Goal: Transaction & Acquisition: Download file/media

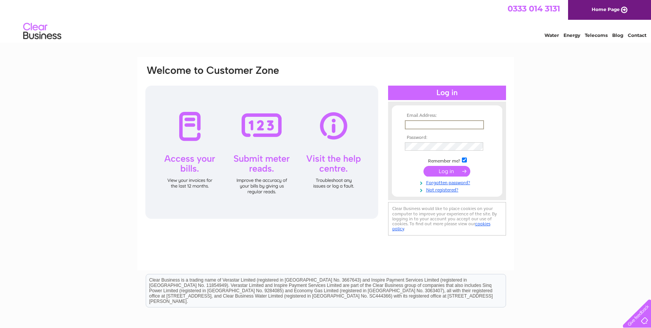
click at [423, 128] on input "text" at bounding box center [444, 124] width 79 height 9
type input "matthot100@yahoo.com"
click at [443, 172] on input "submit" at bounding box center [447, 170] width 47 height 11
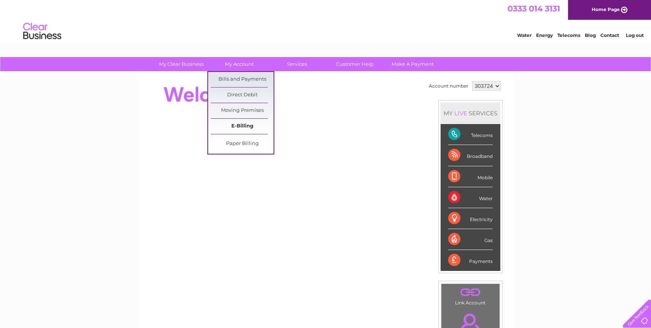
click at [243, 125] on link "E-Billing" at bounding box center [242, 126] width 63 height 15
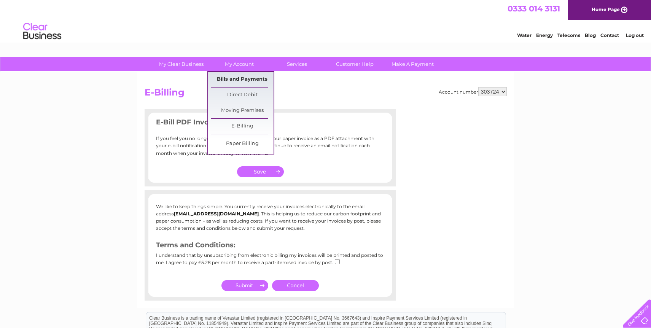
click at [249, 81] on link "Bills and Payments" at bounding box center [242, 79] width 63 height 15
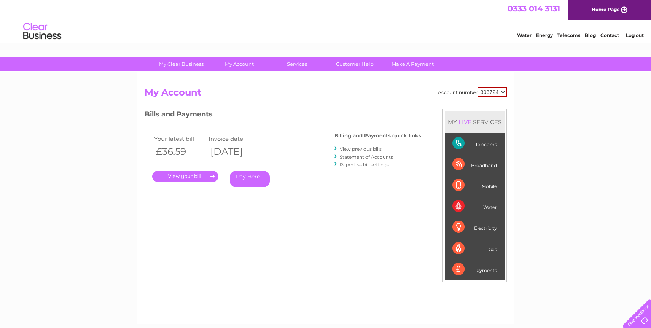
click at [365, 148] on link "View previous bills" at bounding box center [361, 149] width 42 height 6
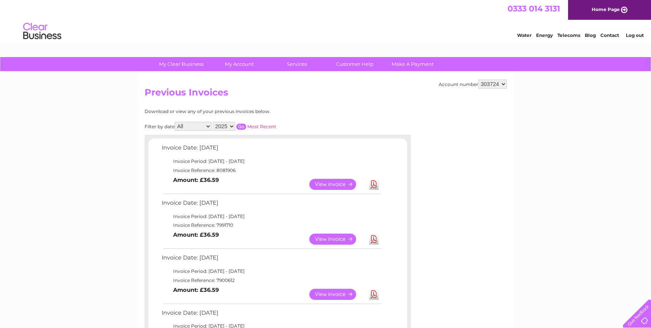
click at [233, 127] on select "2025 2024 2023 2022" at bounding box center [224, 126] width 22 height 9
select select "2024"
click at [213, 122] on select "2025 2024 2023 2022" at bounding box center [224, 126] width 22 height 9
click at [209, 126] on select "All January February March April May June July August September October Novembe…" at bounding box center [193, 126] width 37 height 9
select select "10"
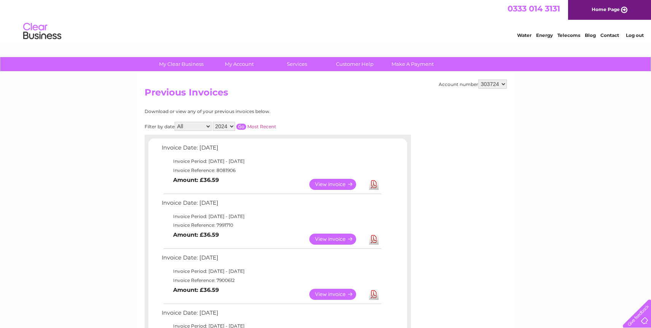
click at [176, 122] on select "All January February March April May June July August September October Novembe…" at bounding box center [193, 126] width 37 height 9
click at [242, 128] on input "button" at bounding box center [241, 127] width 10 height 6
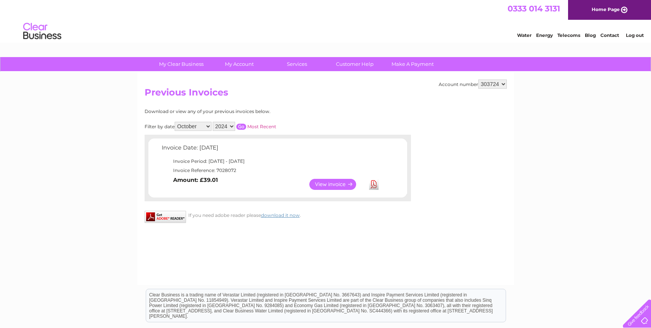
click at [345, 183] on link "View" at bounding box center [338, 184] width 56 height 11
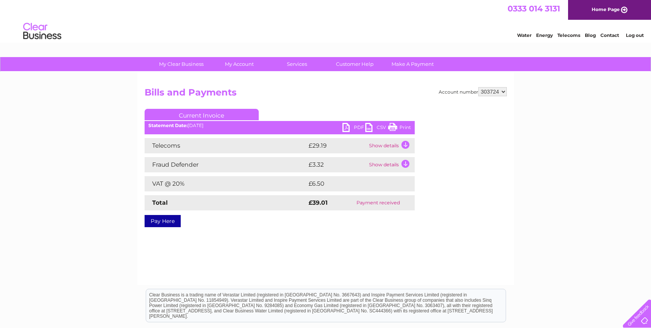
click at [401, 128] on link "Print" at bounding box center [399, 128] width 23 height 11
click at [369, 126] on link "CSV" at bounding box center [376, 128] width 23 height 11
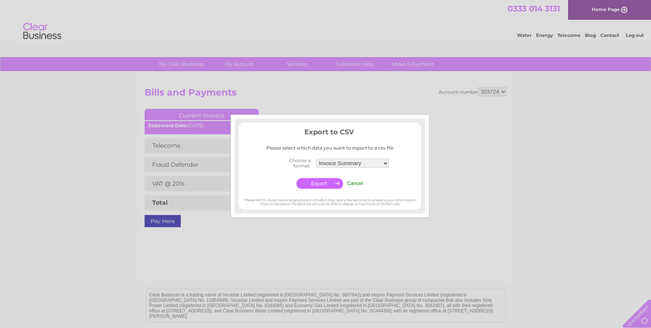
click at [355, 184] on input "Cancel" at bounding box center [355, 183] width 16 height 6
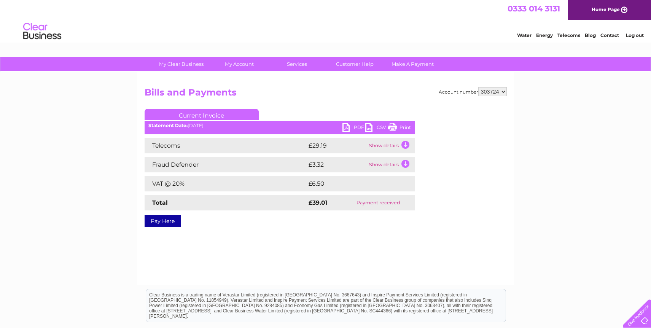
click at [346, 130] on link "PDF" at bounding box center [354, 128] width 23 height 11
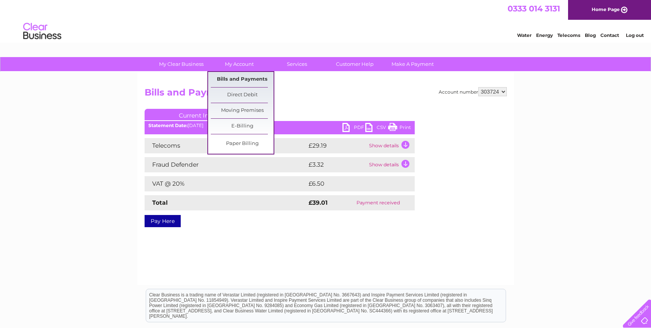
click at [247, 81] on link "Bills and Payments" at bounding box center [242, 79] width 63 height 15
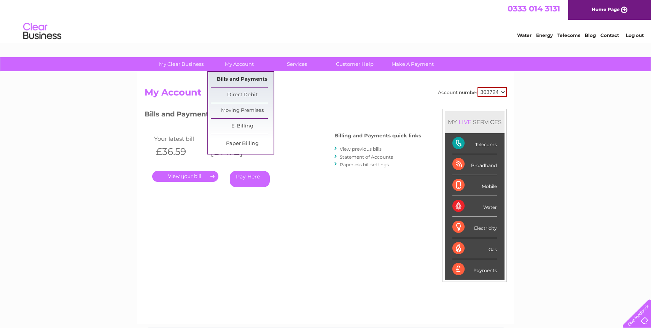
click at [251, 79] on link "Bills and Payments" at bounding box center [242, 79] width 63 height 15
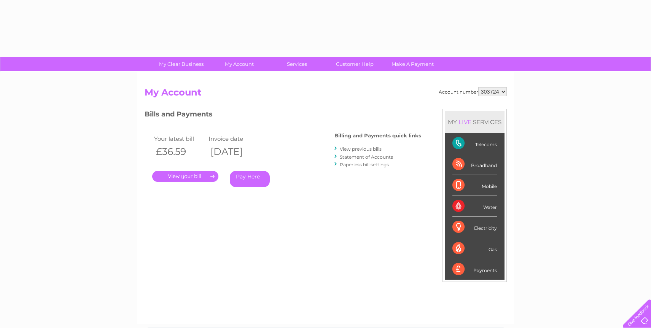
click at [372, 148] on link "View previous bills" at bounding box center [361, 149] width 42 height 6
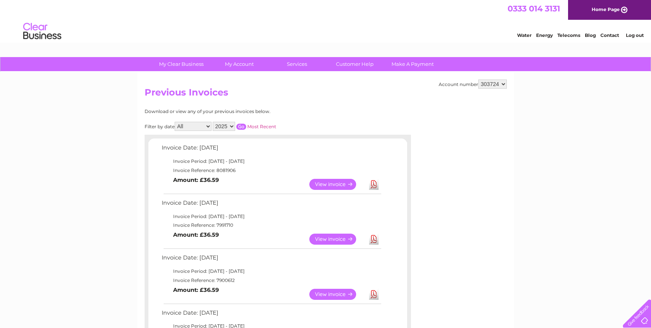
click at [231, 127] on select "2025 2024 2023 2022" at bounding box center [224, 126] width 22 height 9
click at [213, 122] on select "2025 2024 2023 2022" at bounding box center [224, 126] width 22 height 9
click at [245, 129] on input "button" at bounding box center [241, 127] width 10 height 6
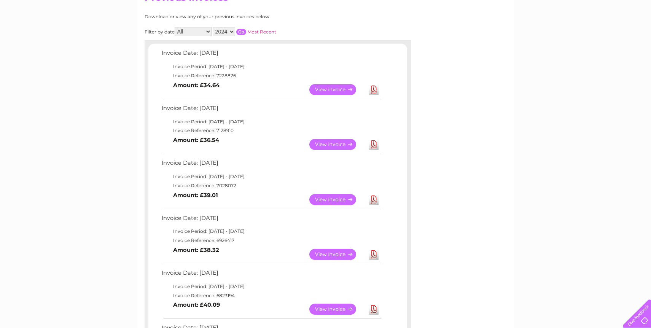
scroll to position [105, 0]
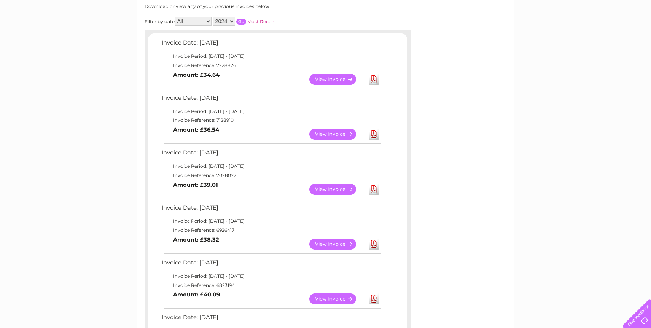
click at [372, 136] on link "Download" at bounding box center [374, 134] width 10 height 11
click at [376, 79] on link "Download" at bounding box center [374, 79] width 10 height 11
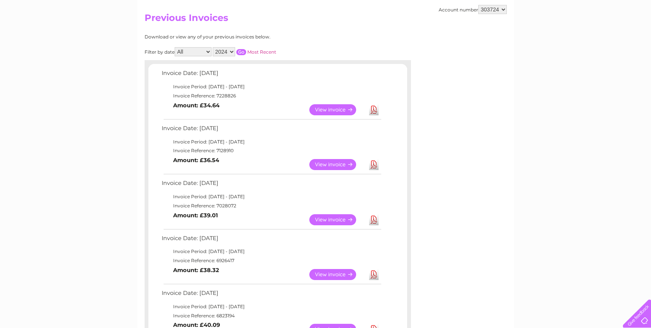
scroll to position [28, 0]
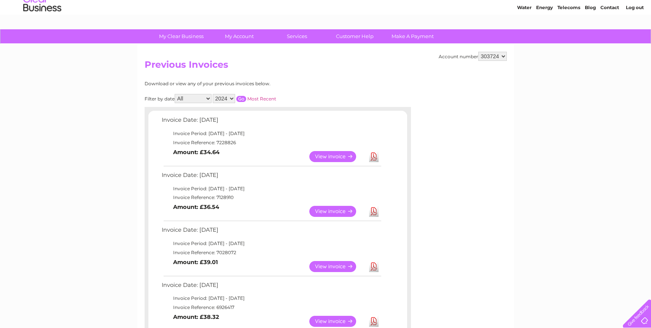
click at [231, 100] on select "2025 2024 2023 2022" at bounding box center [224, 98] width 22 height 9
select select "2025"
click at [213, 94] on select "2025 2024 2023 2022" at bounding box center [224, 98] width 22 height 9
click at [244, 101] on input "button" at bounding box center [241, 99] width 10 height 6
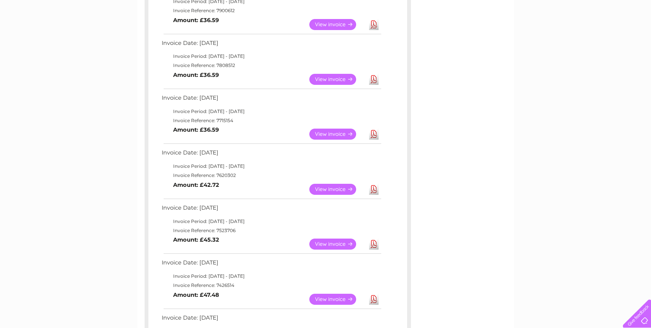
scroll to position [361, 0]
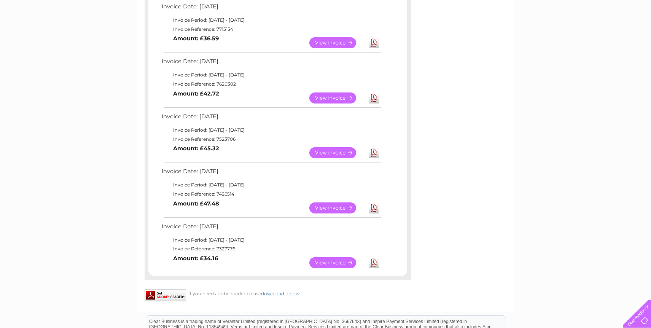
click at [376, 268] on link "Download" at bounding box center [374, 262] width 10 height 11
click at [375, 262] on link "Download" at bounding box center [374, 262] width 10 height 11
click at [372, 207] on link "Download" at bounding box center [374, 208] width 10 height 11
click at [372, 154] on link "Download" at bounding box center [374, 152] width 10 height 11
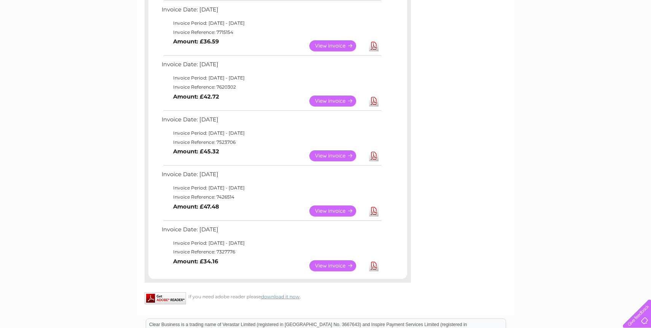
scroll to position [357, 0]
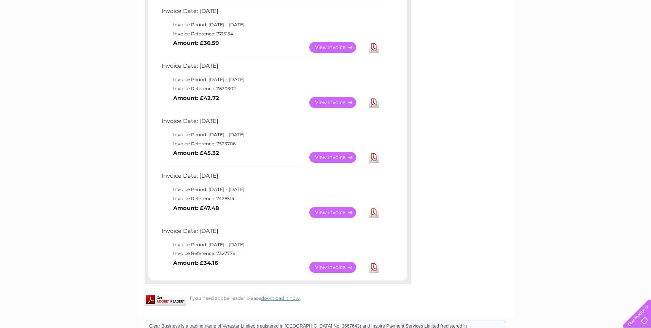
click at [372, 49] on link "Download" at bounding box center [374, 47] width 10 height 11
click at [372, 48] on link "Download" at bounding box center [374, 47] width 10 height 11
click at [373, 104] on link "Download" at bounding box center [374, 102] width 10 height 11
click at [376, 105] on link "Download" at bounding box center [374, 102] width 10 height 11
click at [375, 100] on link "Download" at bounding box center [374, 102] width 10 height 11
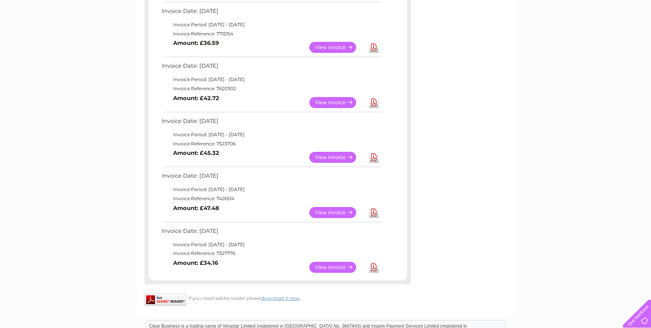
click at [375, 100] on link "Download" at bounding box center [374, 102] width 10 height 11
click at [376, 101] on link "Download" at bounding box center [374, 102] width 10 height 11
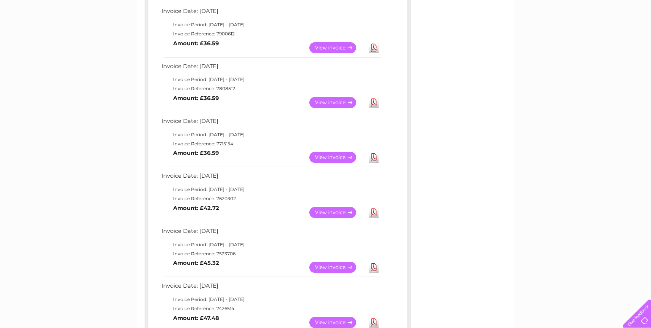
scroll to position [392, 0]
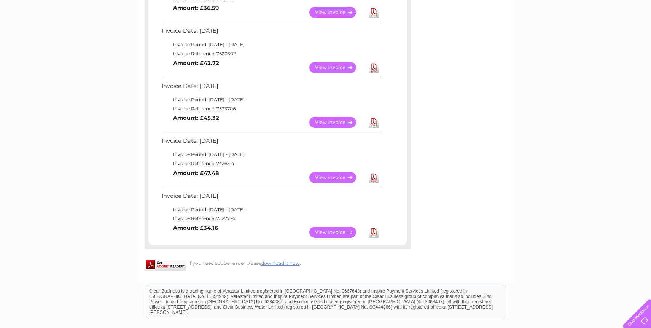
click at [373, 69] on link "Download" at bounding box center [374, 67] width 10 height 11
click at [318, 66] on link "View" at bounding box center [338, 67] width 56 height 11
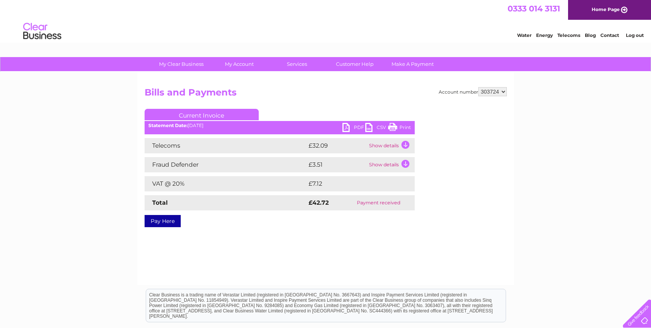
click at [348, 125] on link "PDF" at bounding box center [354, 128] width 23 height 11
click at [633, 35] on link "Log out" at bounding box center [635, 35] width 18 height 6
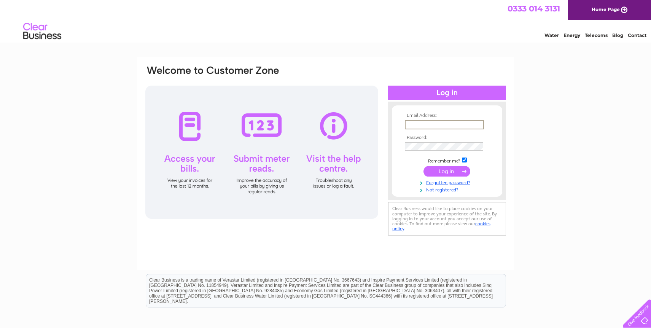
click at [432, 125] on input "text" at bounding box center [444, 124] width 79 height 9
type input "matthot100@yahoo.com"
click at [452, 170] on input "submit" at bounding box center [447, 171] width 47 height 11
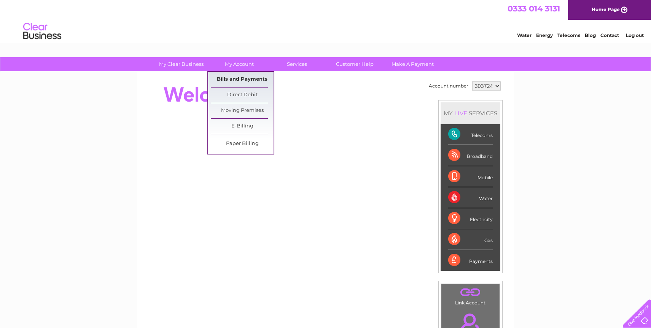
click at [238, 80] on link "Bills and Payments" at bounding box center [242, 79] width 63 height 15
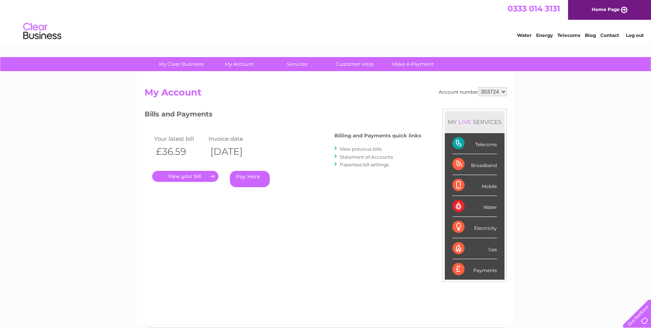
click at [367, 150] on link "View previous bills" at bounding box center [361, 149] width 42 height 6
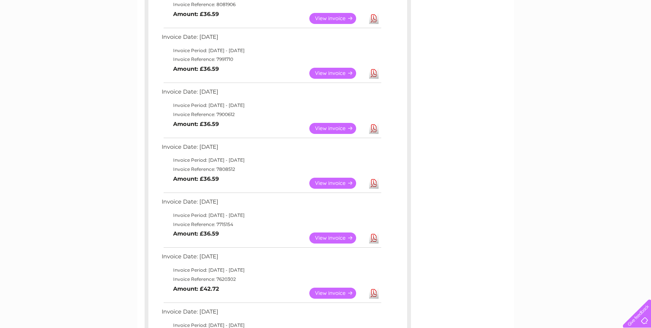
scroll to position [258, 0]
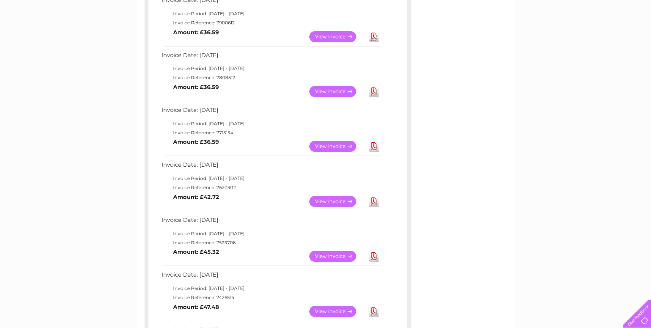
click at [375, 202] on link "Download" at bounding box center [374, 201] width 10 height 11
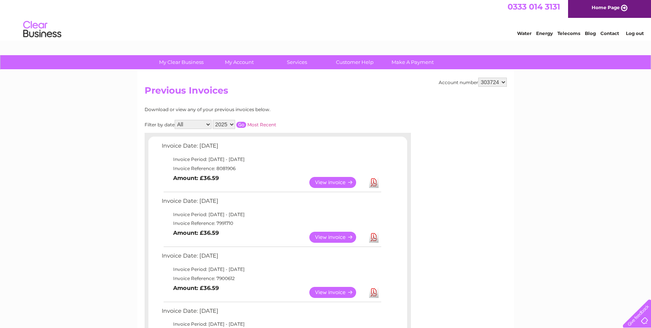
scroll to position [0, 0]
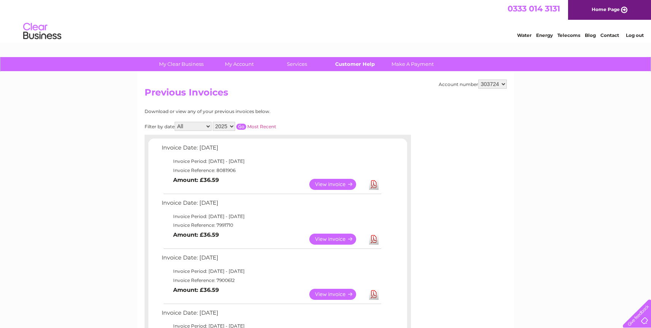
click at [369, 66] on link "Customer Help" at bounding box center [355, 64] width 63 height 14
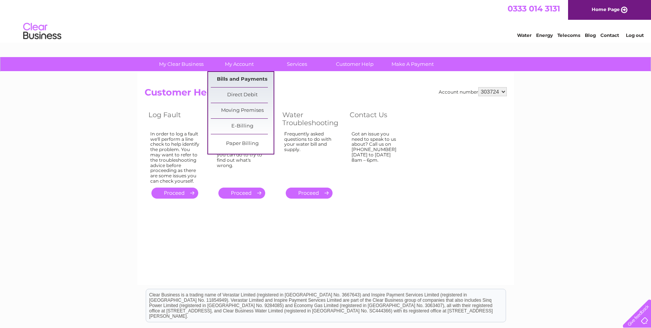
click at [248, 83] on link "Bills and Payments" at bounding box center [242, 79] width 63 height 15
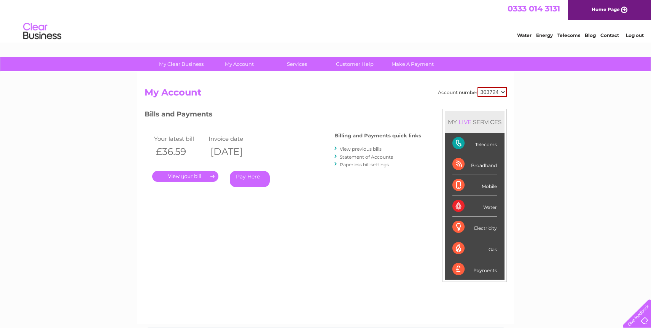
click at [364, 150] on link "View previous bills" at bounding box center [361, 149] width 42 height 6
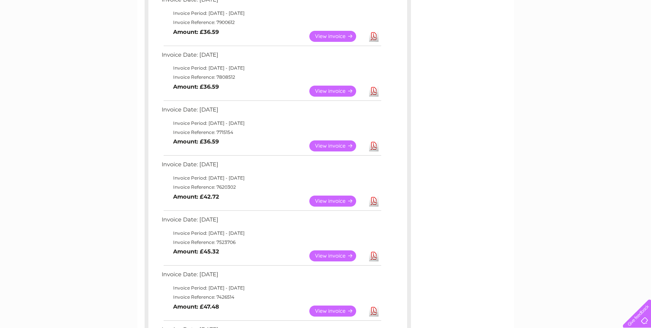
scroll to position [259, 0]
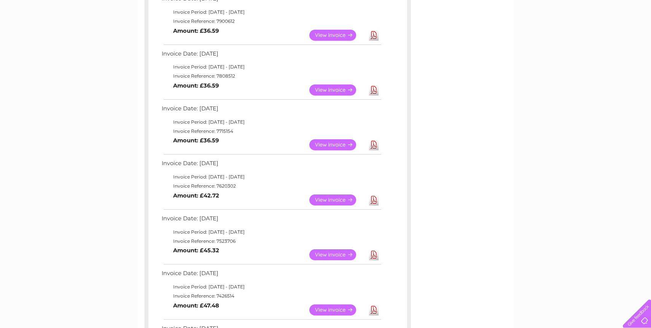
click at [372, 199] on link "Download" at bounding box center [374, 200] width 10 height 11
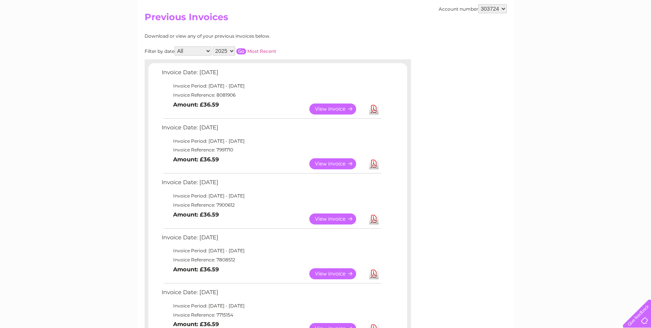
scroll to position [225, 0]
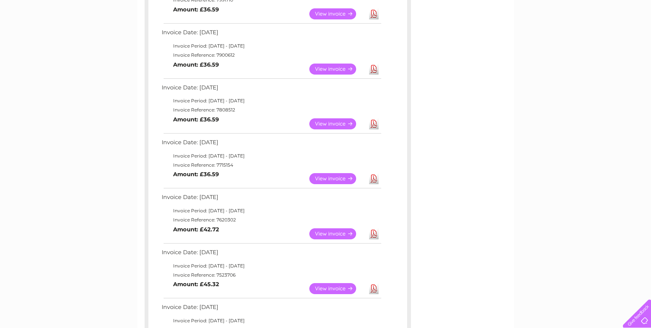
click at [343, 234] on link "View" at bounding box center [338, 233] width 56 height 11
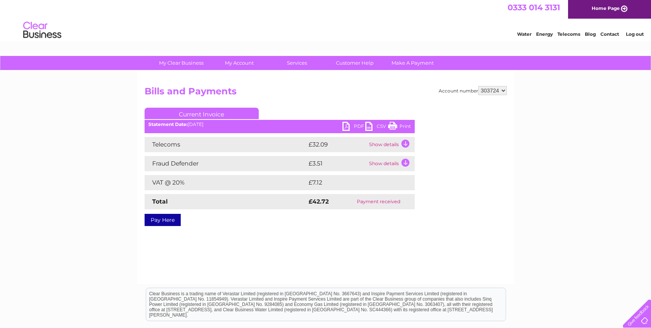
scroll to position [2, 0]
click at [348, 128] on link "PDF" at bounding box center [354, 126] width 23 height 11
click at [349, 126] on link "PDF" at bounding box center [354, 126] width 23 height 11
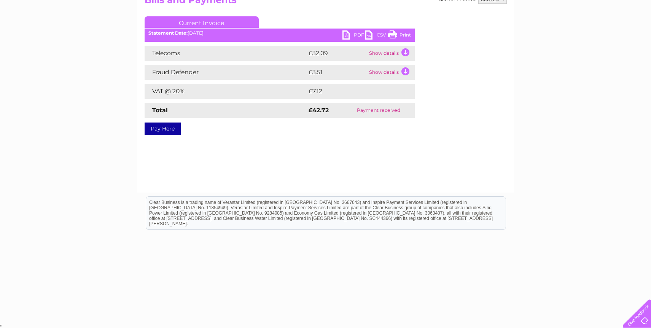
scroll to position [0, 0]
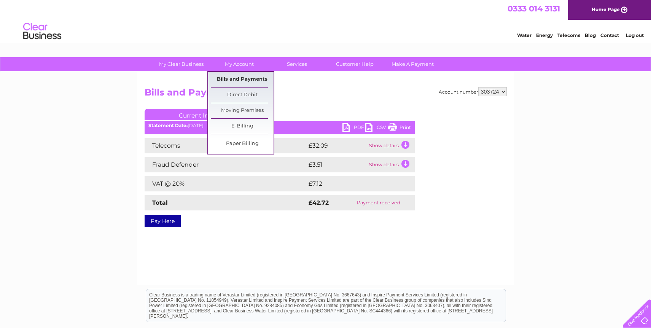
click at [244, 79] on link "Bills and Payments" at bounding box center [242, 79] width 63 height 15
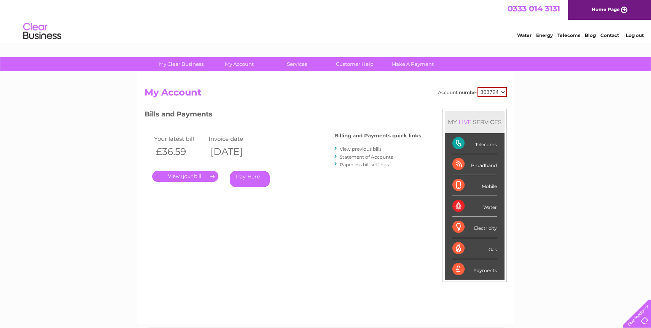
click at [368, 148] on link "View previous bills" at bounding box center [361, 149] width 42 height 6
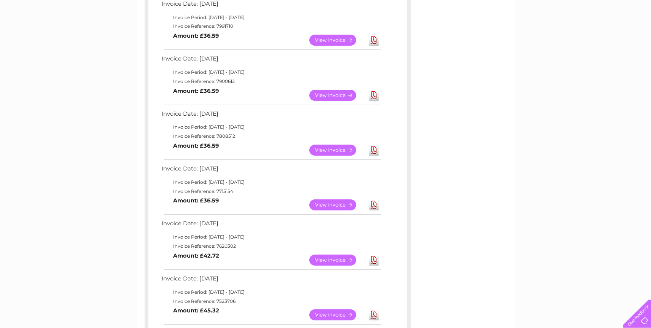
scroll to position [242, 0]
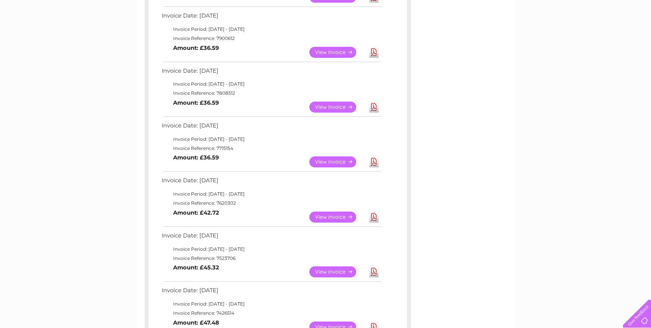
click at [375, 219] on link "Download" at bounding box center [374, 217] width 10 height 11
click at [340, 217] on link "View" at bounding box center [338, 217] width 56 height 11
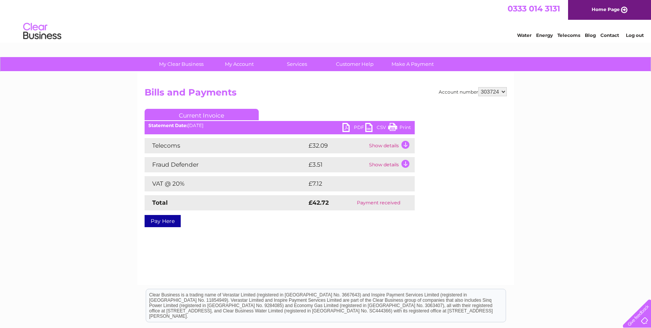
click at [350, 126] on link "PDF" at bounding box center [354, 128] width 23 height 11
click at [633, 35] on link "Log out" at bounding box center [635, 35] width 18 height 6
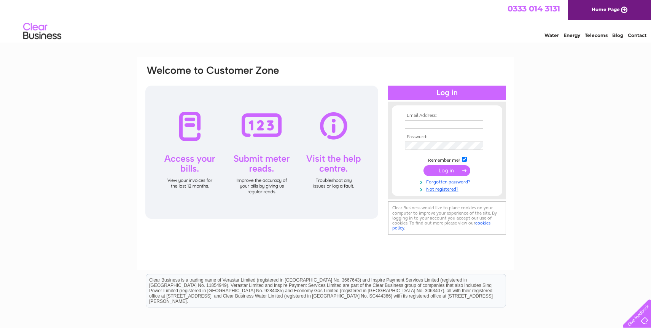
click at [435, 126] on input "text" at bounding box center [444, 124] width 78 height 8
click at [421, 125] on input "text" at bounding box center [444, 124] width 79 height 9
type input "[EMAIL_ADDRESS][DOMAIN_NAME]"
click at [453, 170] on input "submit" at bounding box center [447, 170] width 47 height 11
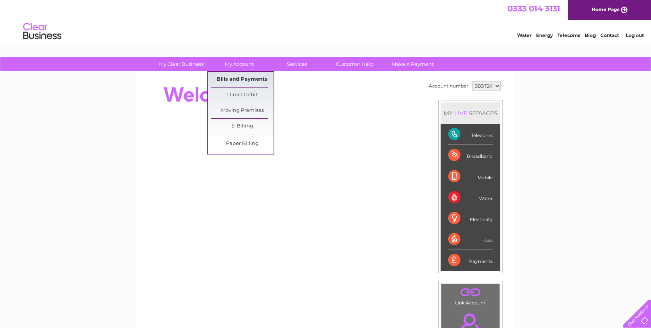
click at [247, 85] on link "Bills and Payments" at bounding box center [242, 79] width 63 height 15
click at [249, 79] on link "Bills and Payments" at bounding box center [242, 79] width 63 height 15
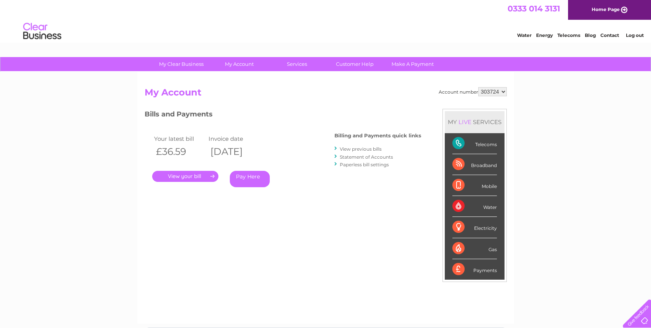
click at [375, 148] on link "View previous bills" at bounding box center [361, 149] width 42 height 6
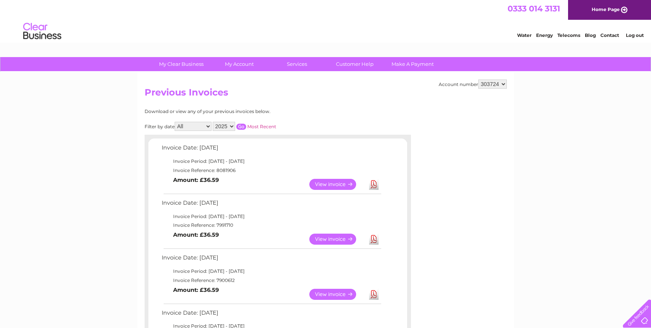
click at [375, 185] on link "Download" at bounding box center [374, 184] width 10 height 11
click at [377, 239] on link "Download" at bounding box center [374, 239] width 10 height 11
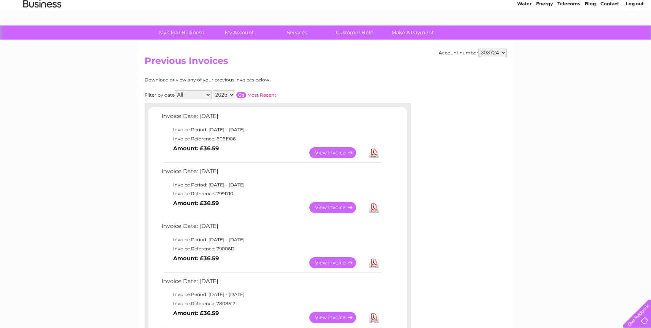
scroll to position [39, 0]
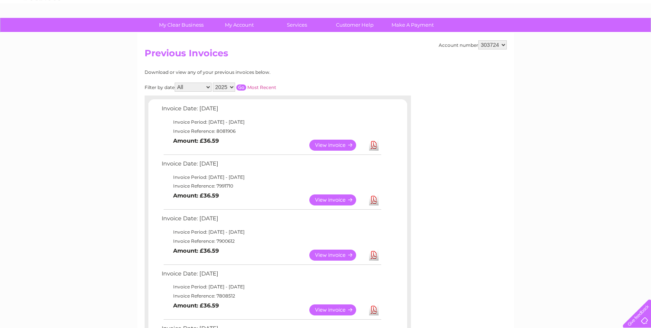
click at [375, 255] on link "Download" at bounding box center [374, 255] width 10 height 11
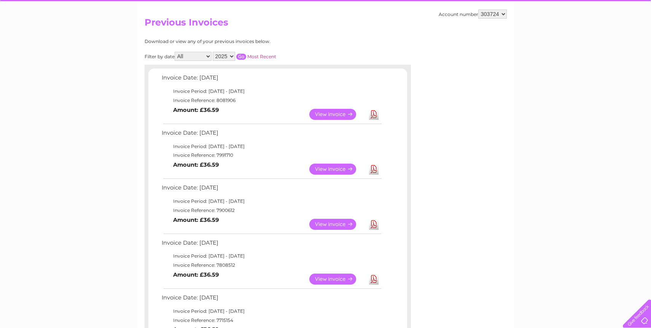
scroll to position [71, 0]
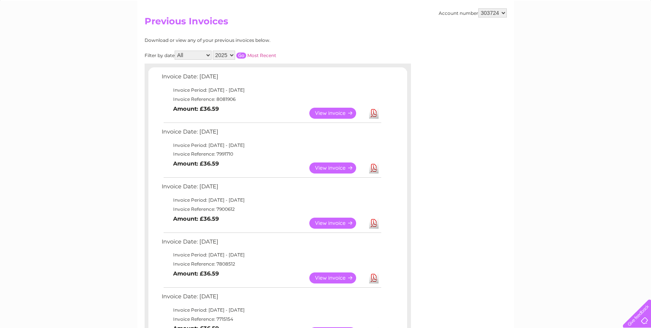
click at [375, 279] on link "Download" at bounding box center [374, 278] width 10 height 11
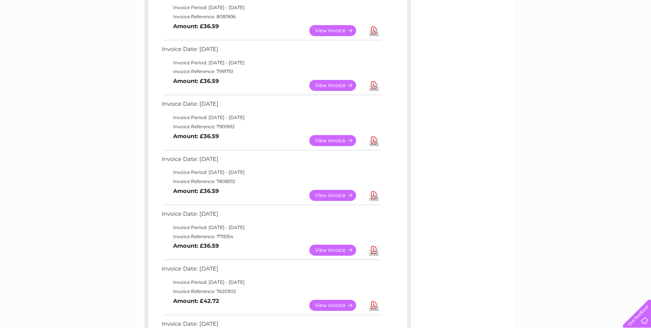
scroll to position [191, 0]
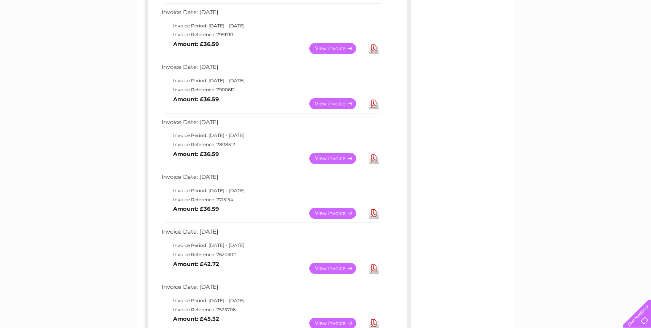
click at [371, 268] on link "Download" at bounding box center [374, 268] width 10 height 11
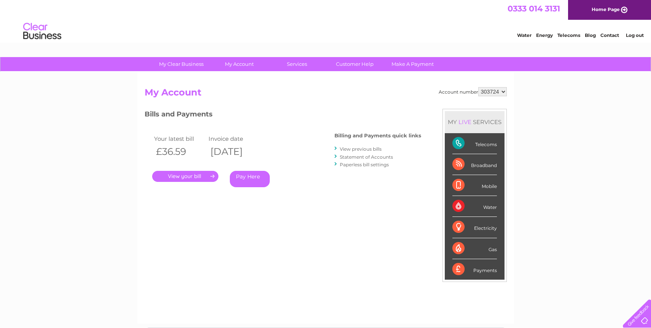
click at [631, 33] on link "Log out" at bounding box center [635, 35] width 18 height 6
